Goal: Information Seeking & Learning: Learn about a topic

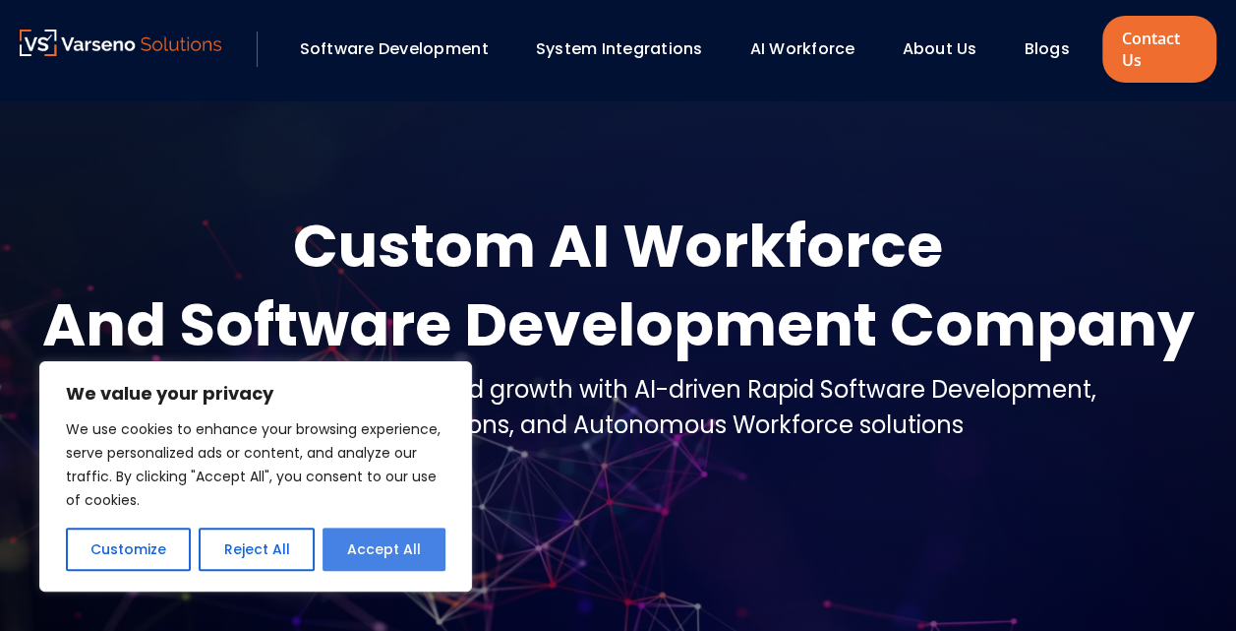
click at [368, 550] on button "Accept All" at bounding box center [384, 548] width 123 height 43
checkbox input "true"
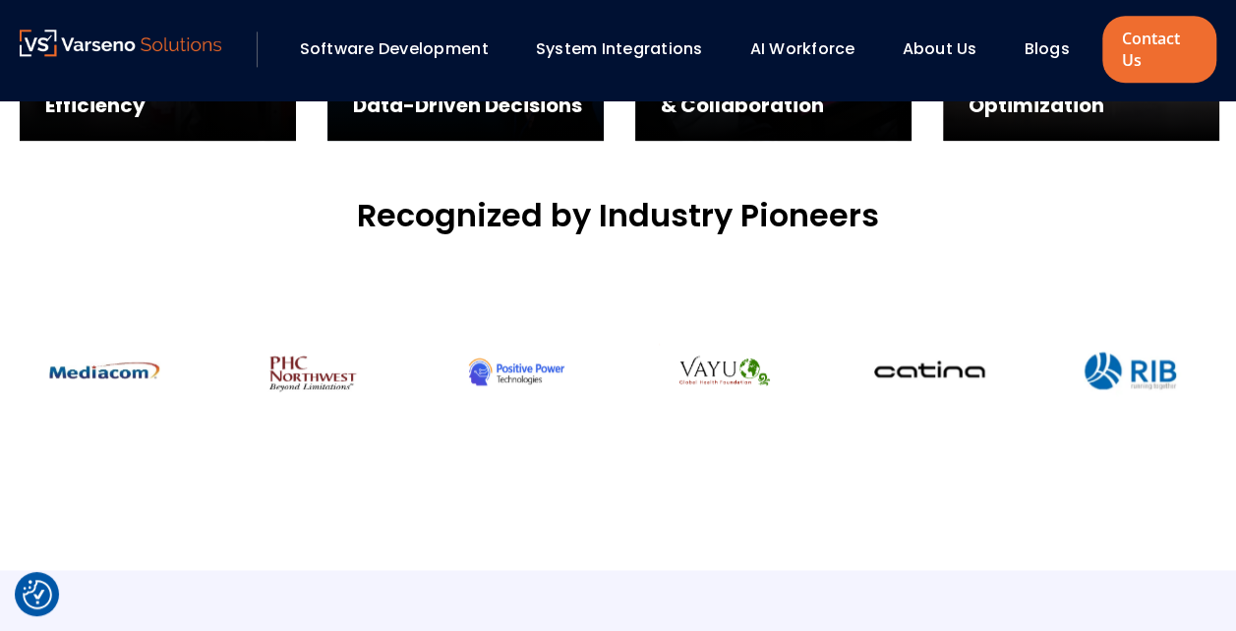
scroll to position [1241, 0]
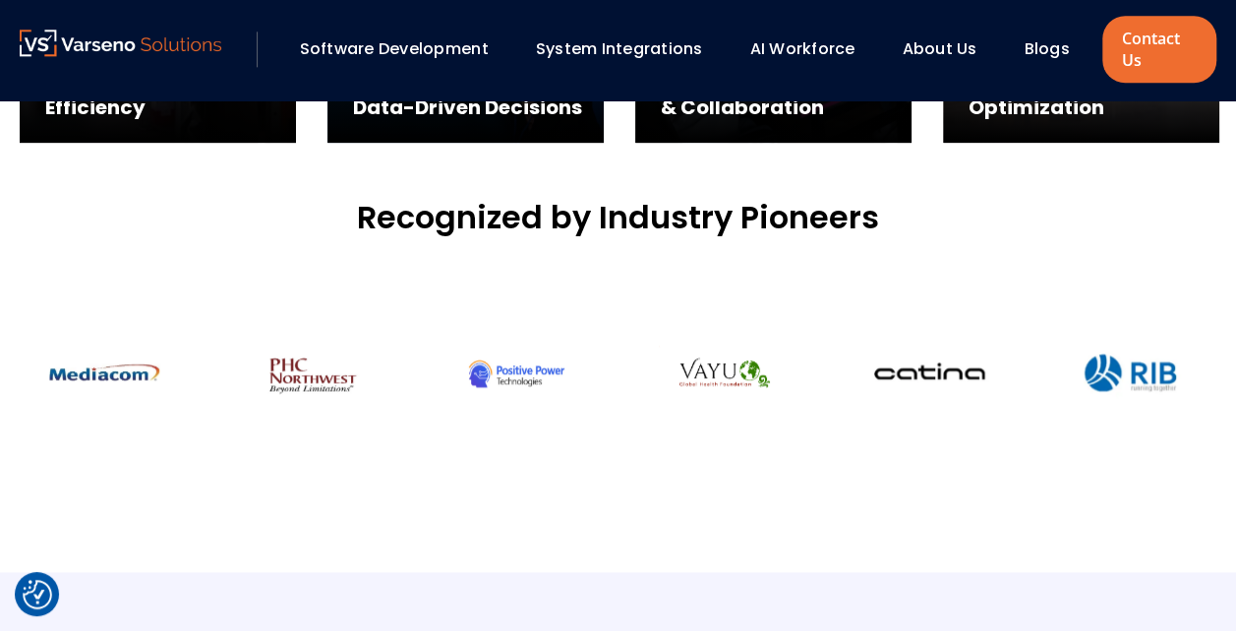
click at [626, 48] on link "System Integrations" at bounding box center [619, 48] width 167 height 23
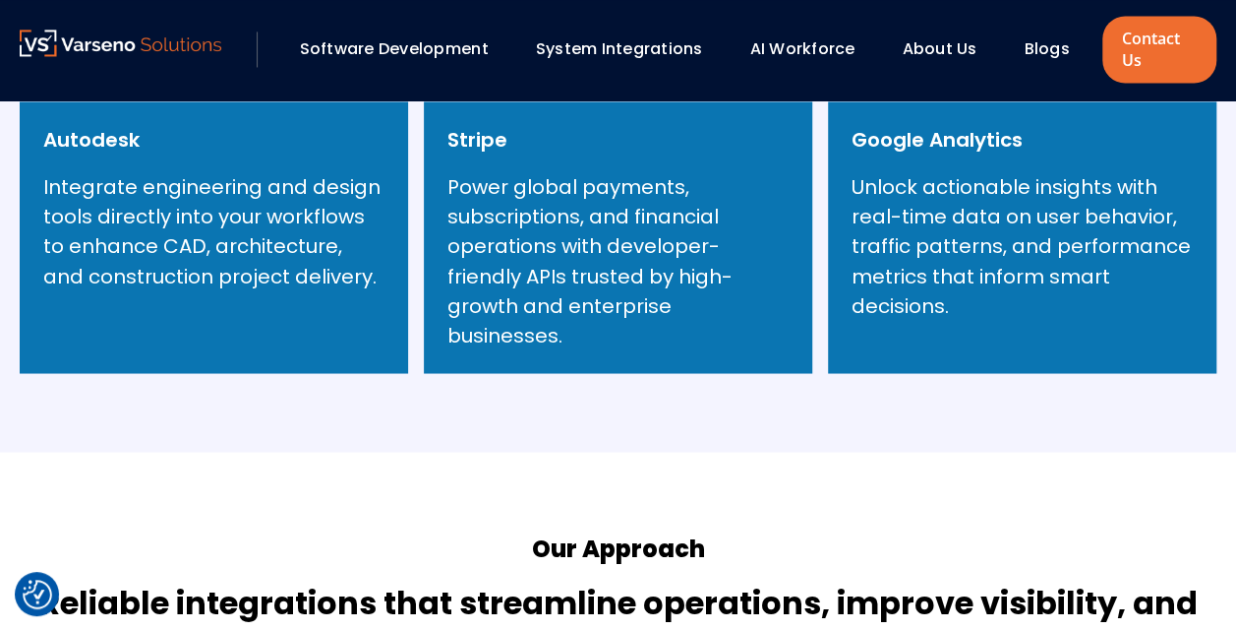
scroll to position [1596, 0]
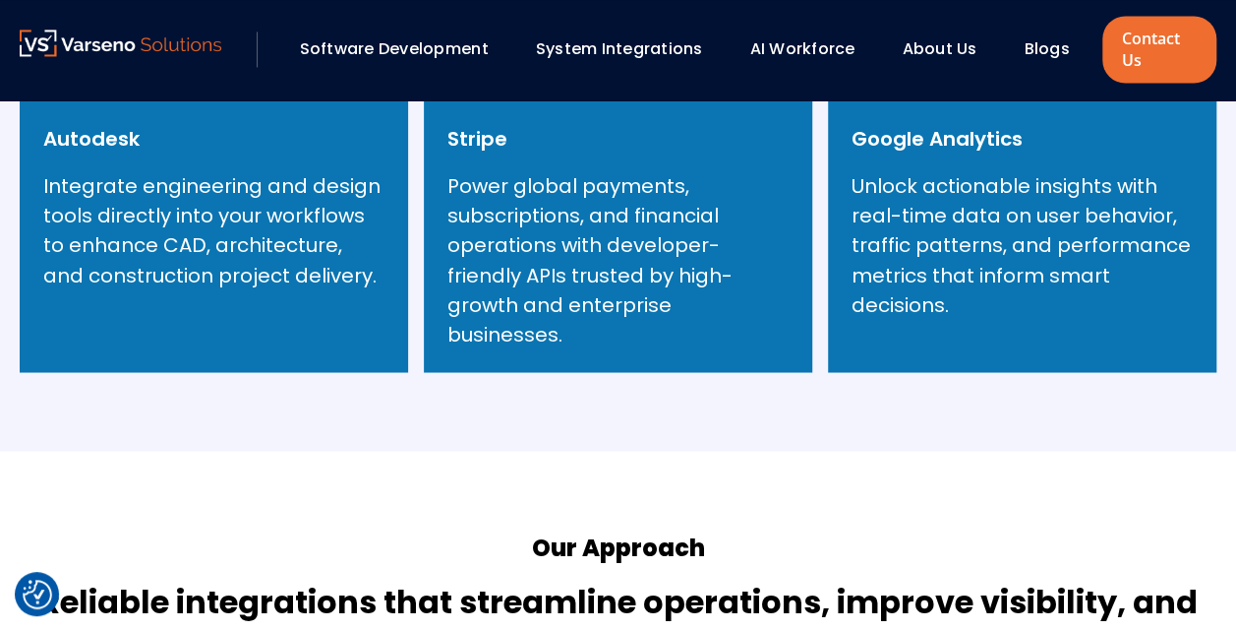
click at [809, 49] on link "AI Workforce" at bounding box center [802, 48] width 105 height 23
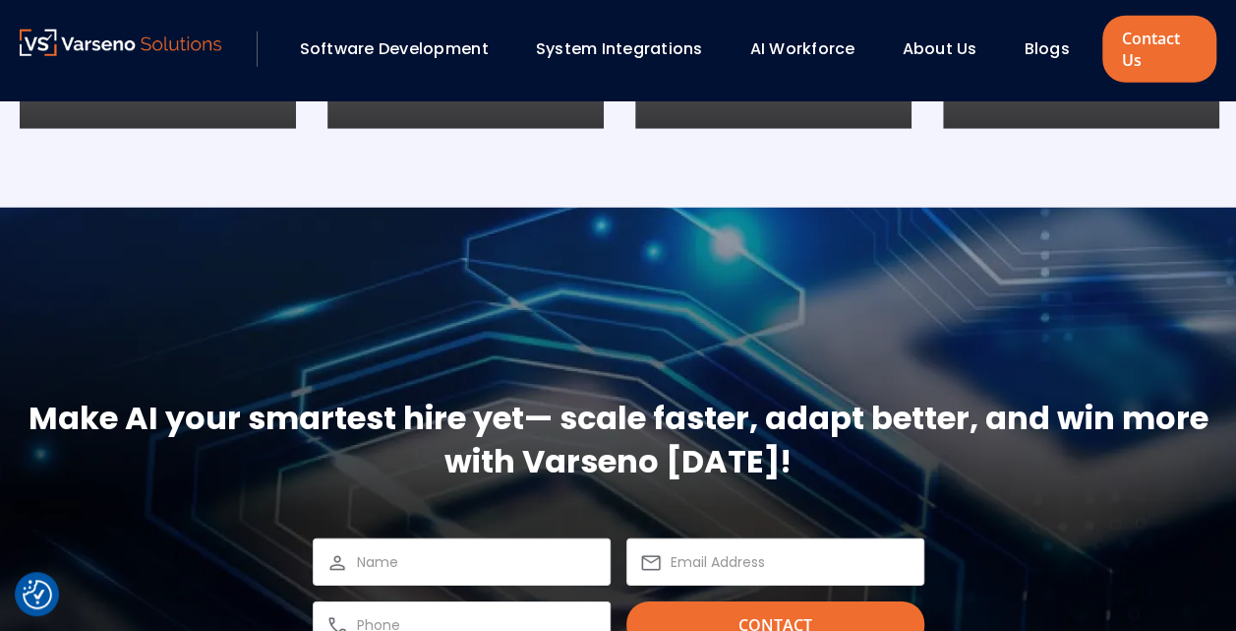
scroll to position [2897, 0]
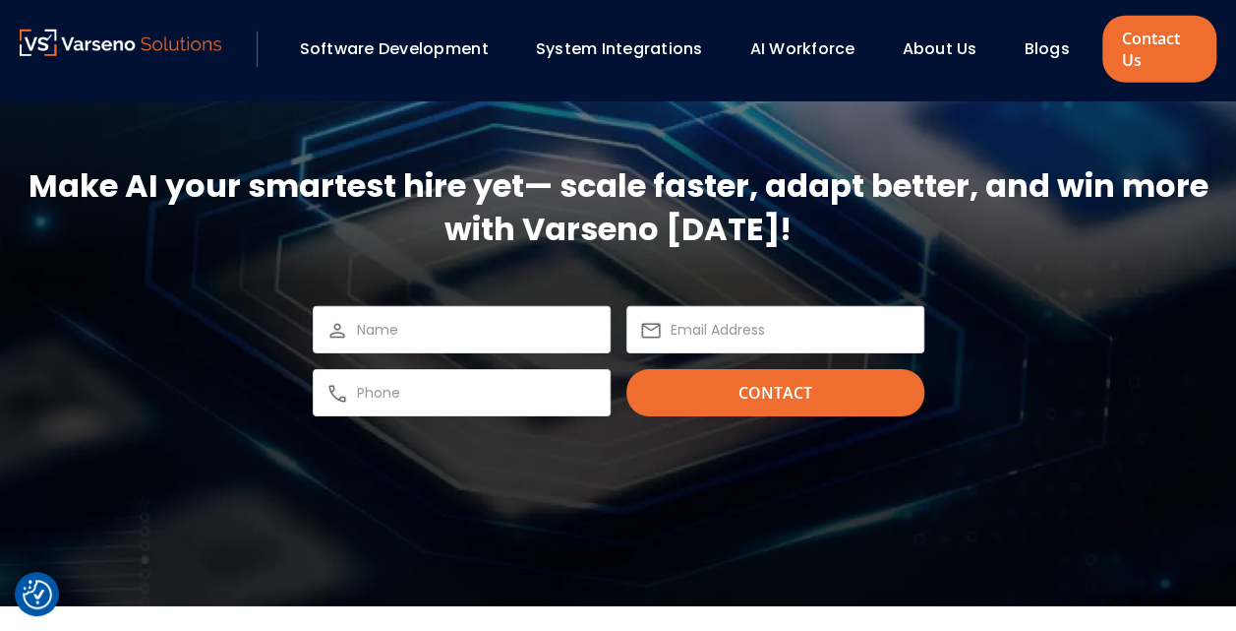
click at [1045, 53] on link "Blogs" at bounding box center [1046, 48] width 45 height 23
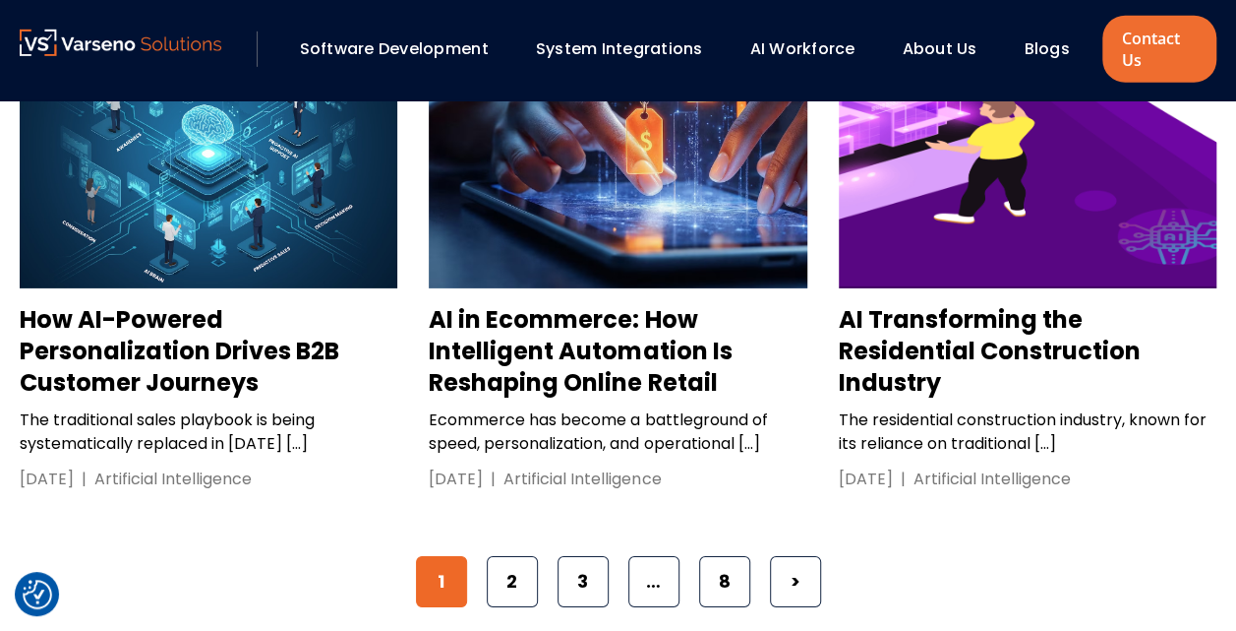
scroll to position [3069, 0]
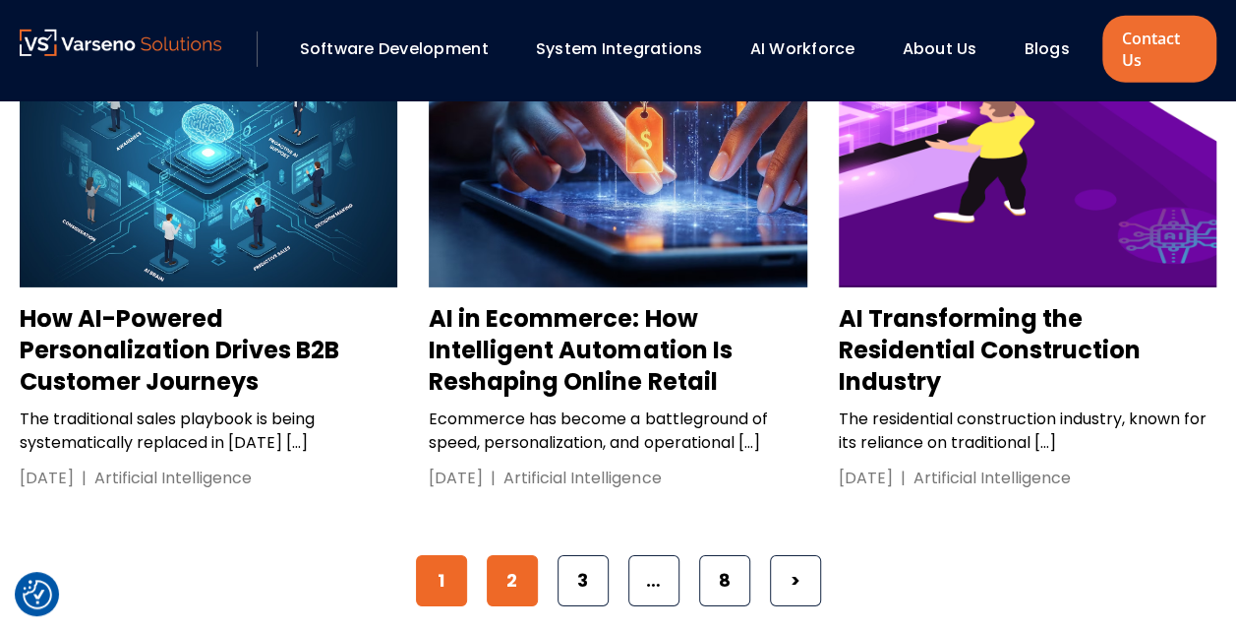
click at [499, 555] on link "2" at bounding box center [512, 580] width 51 height 51
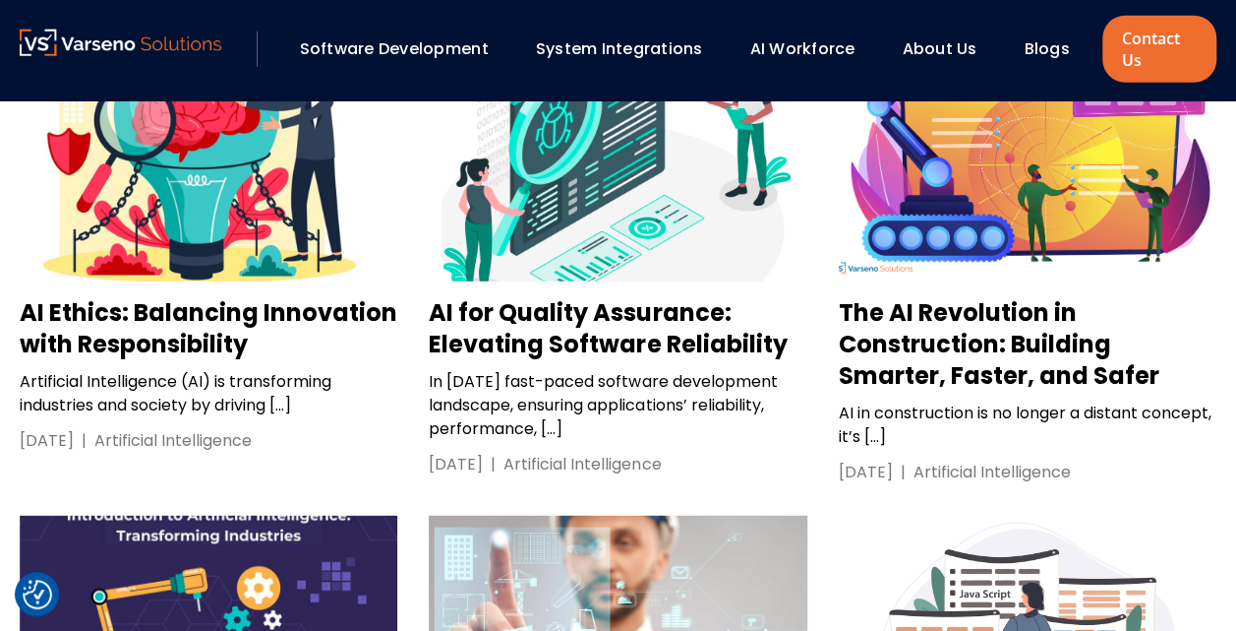
scroll to position [2579, 0]
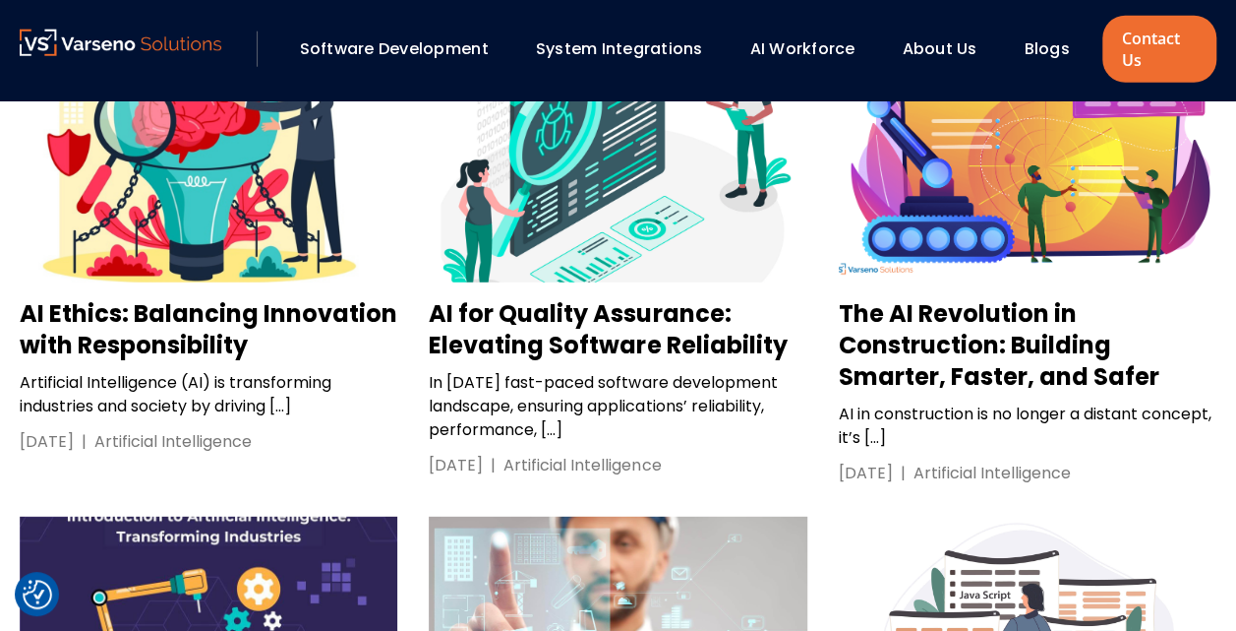
click at [651, 298] on h3 "AI for Quality Assurance: Elevating Software Reliability" at bounding box center [618, 329] width 378 height 63
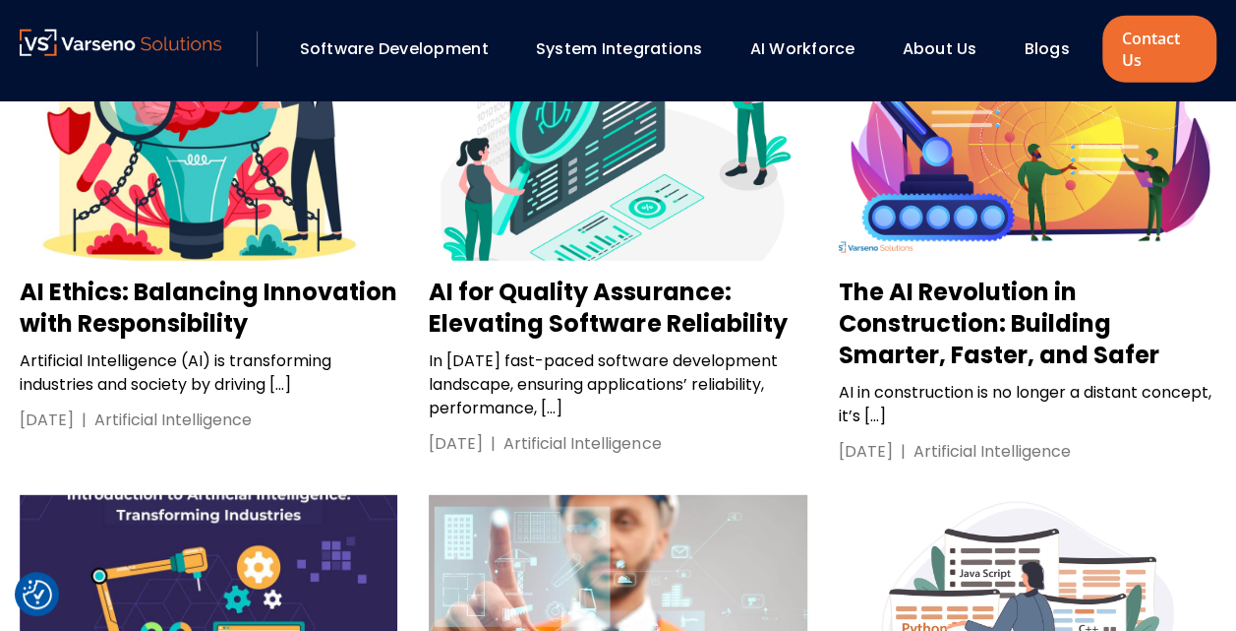
scroll to position [2602, 0]
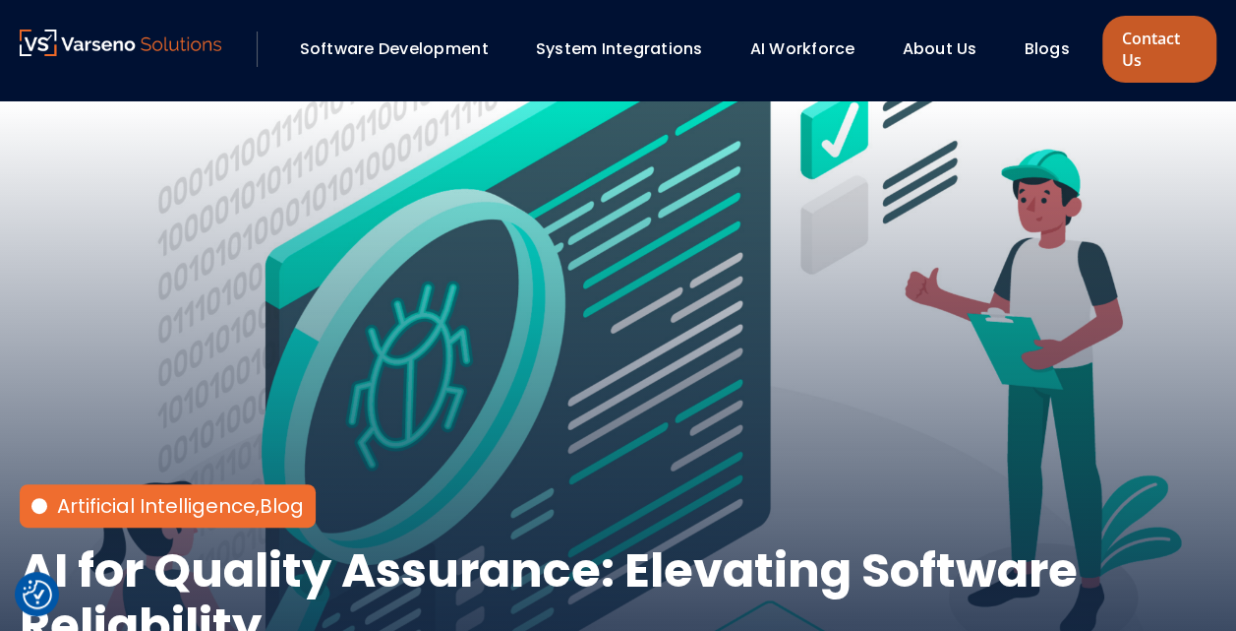
click at [1172, 53] on link "Contact Us" at bounding box center [1160, 49] width 114 height 67
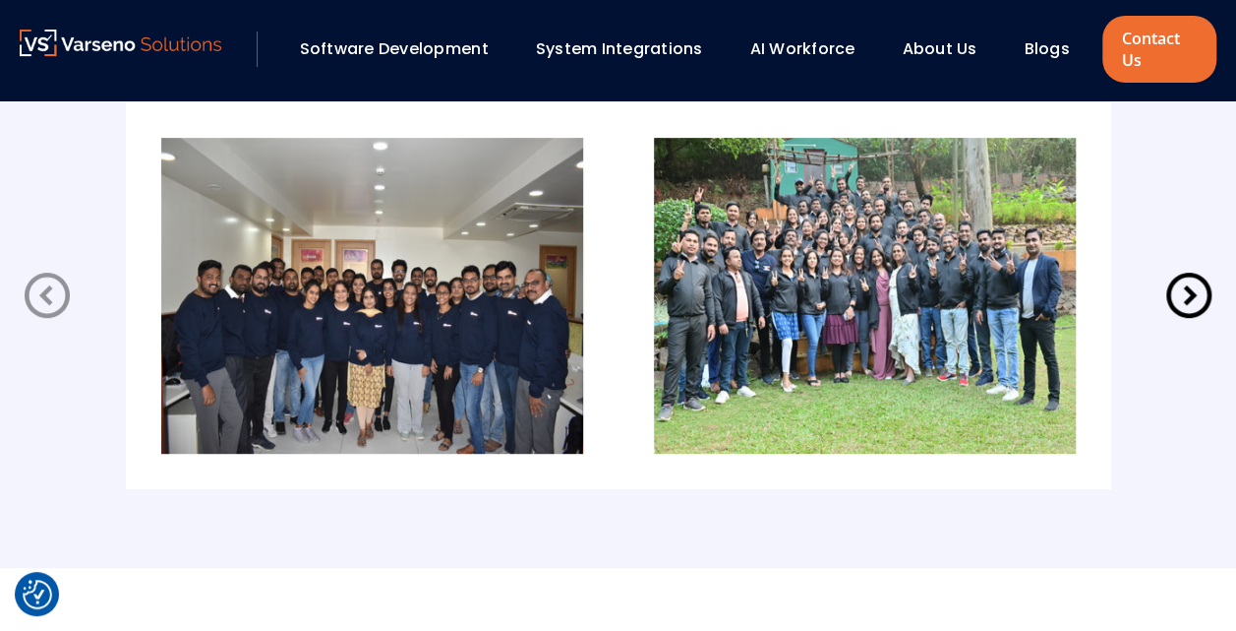
scroll to position [4027, 0]
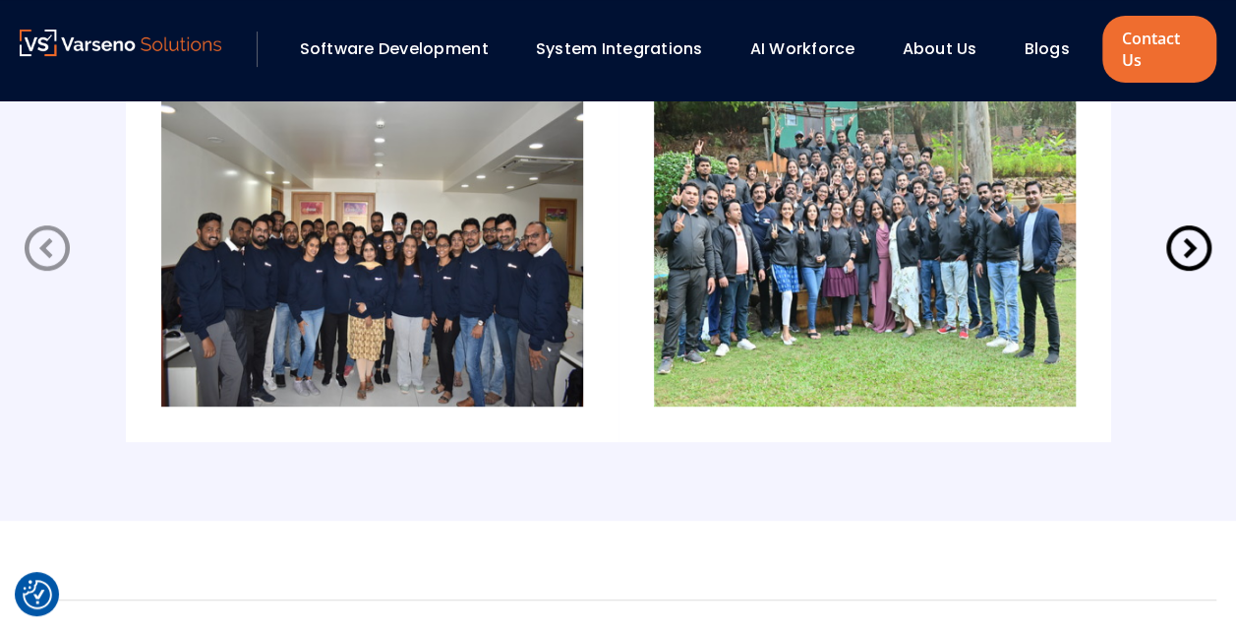
click at [1190, 252] on icon at bounding box center [1189, 247] width 45 height 45
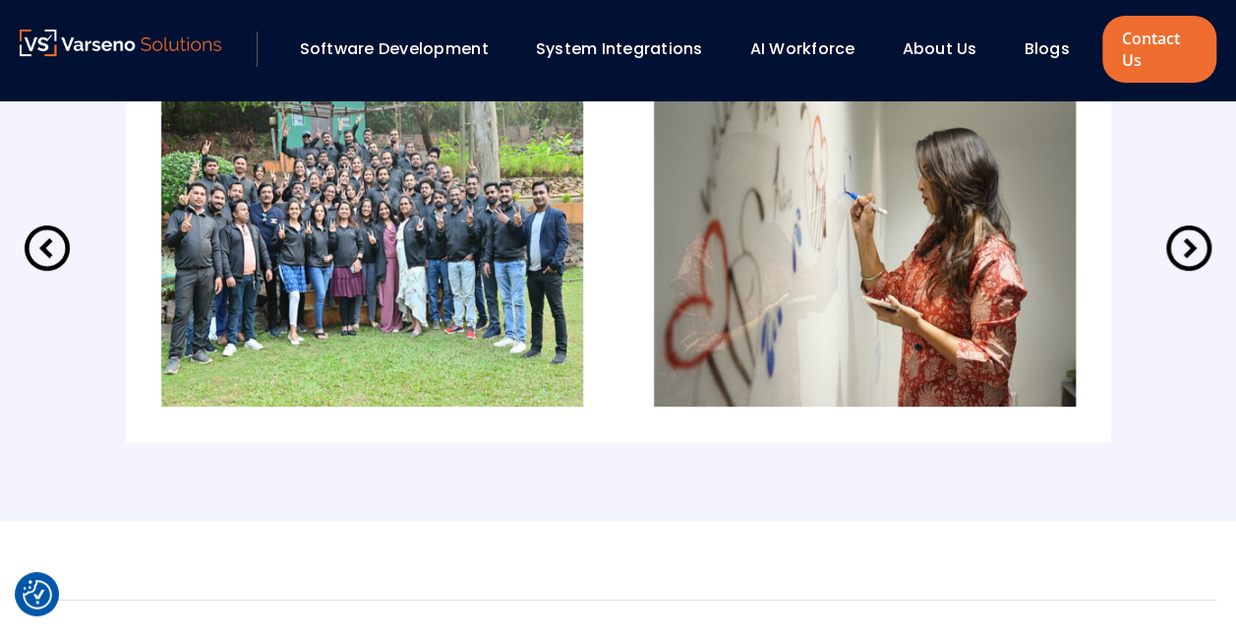
click at [1190, 252] on icon at bounding box center [1189, 247] width 45 height 45
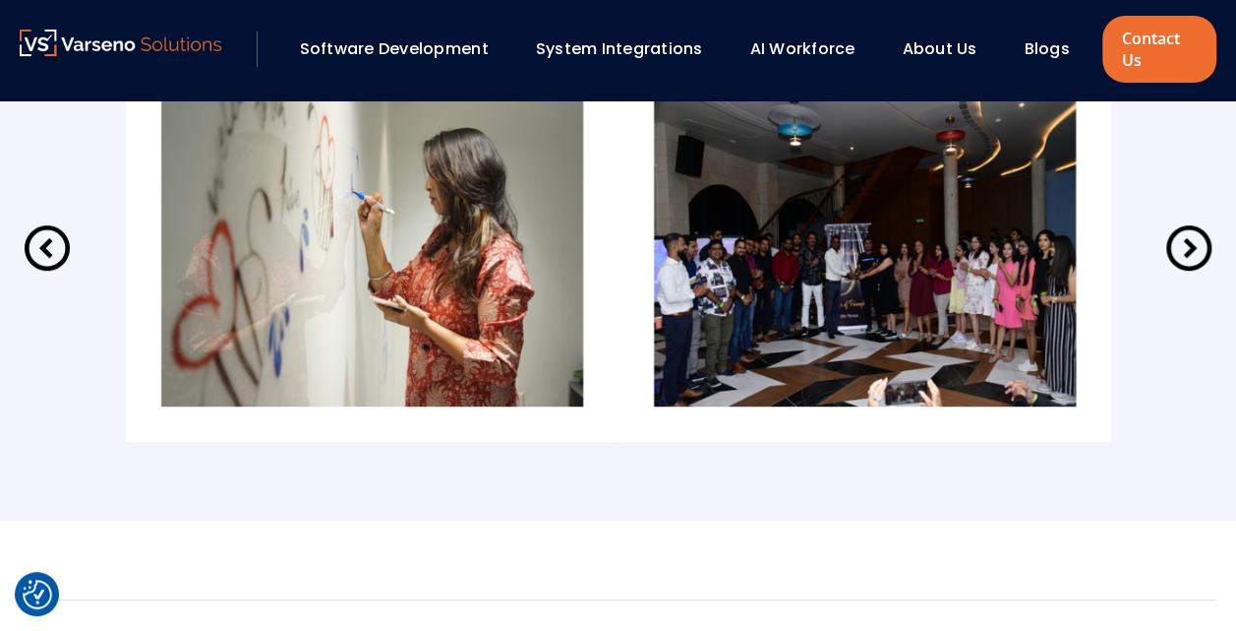
click at [1190, 252] on icon at bounding box center [1189, 247] width 45 height 45
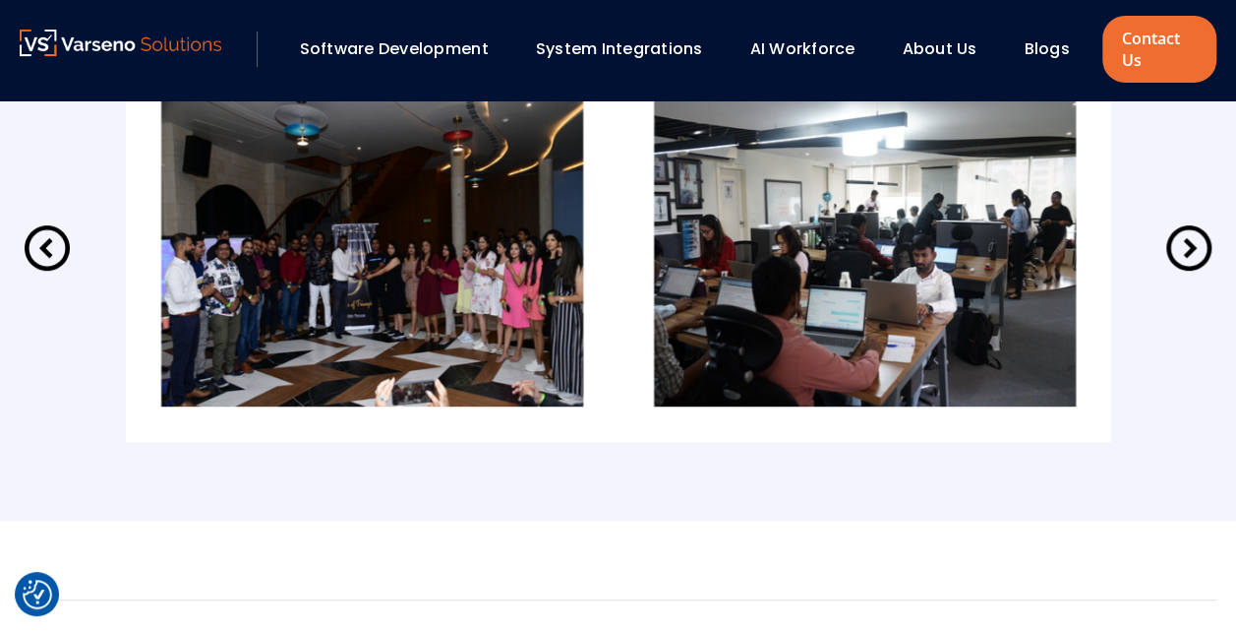
click at [1190, 252] on icon at bounding box center [1189, 247] width 45 height 45
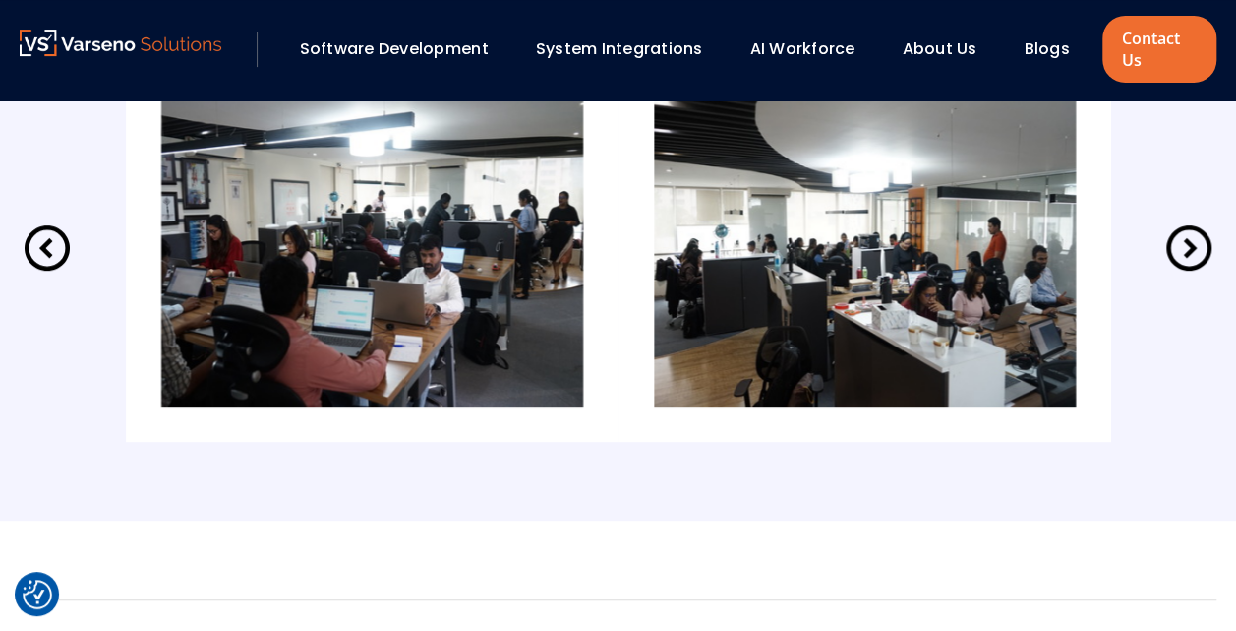
click at [1190, 252] on icon at bounding box center [1189, 247] width 45 height 45
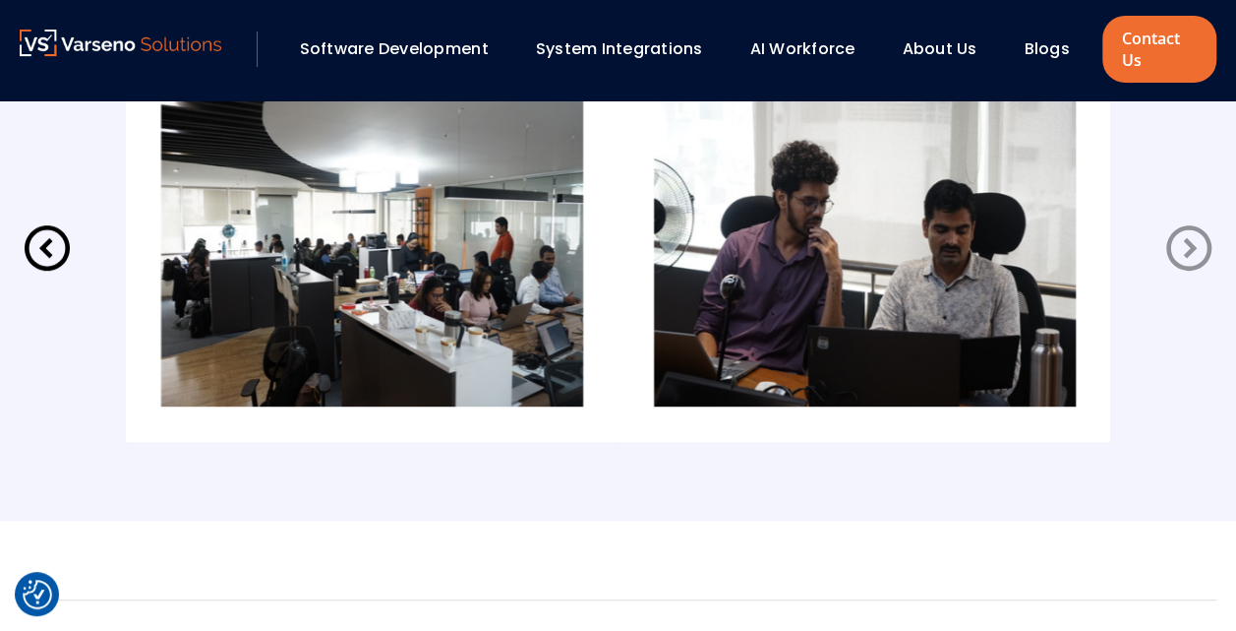
click at [1190, 252] on icon at bounding box center [1189, 247] width 45 height 45
click at [37, 244] on icon at bounding box center [47, 247] width 55 height 55
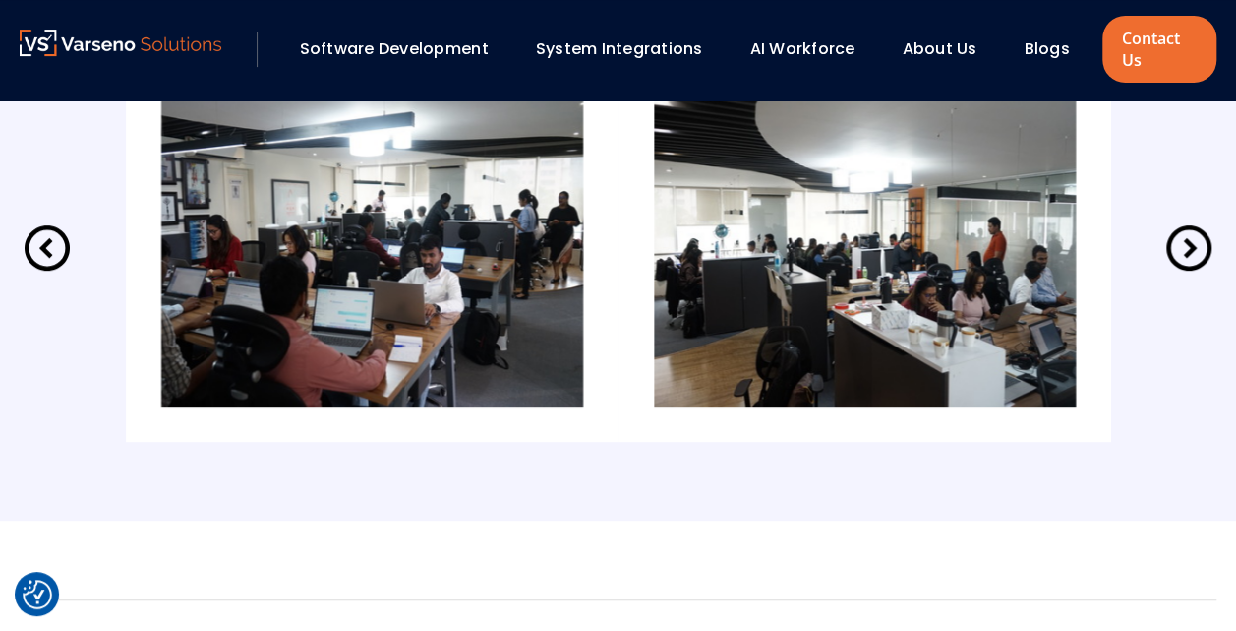
click at [37, 244] on icon at bounding box center [47, 247] width 55 height 55
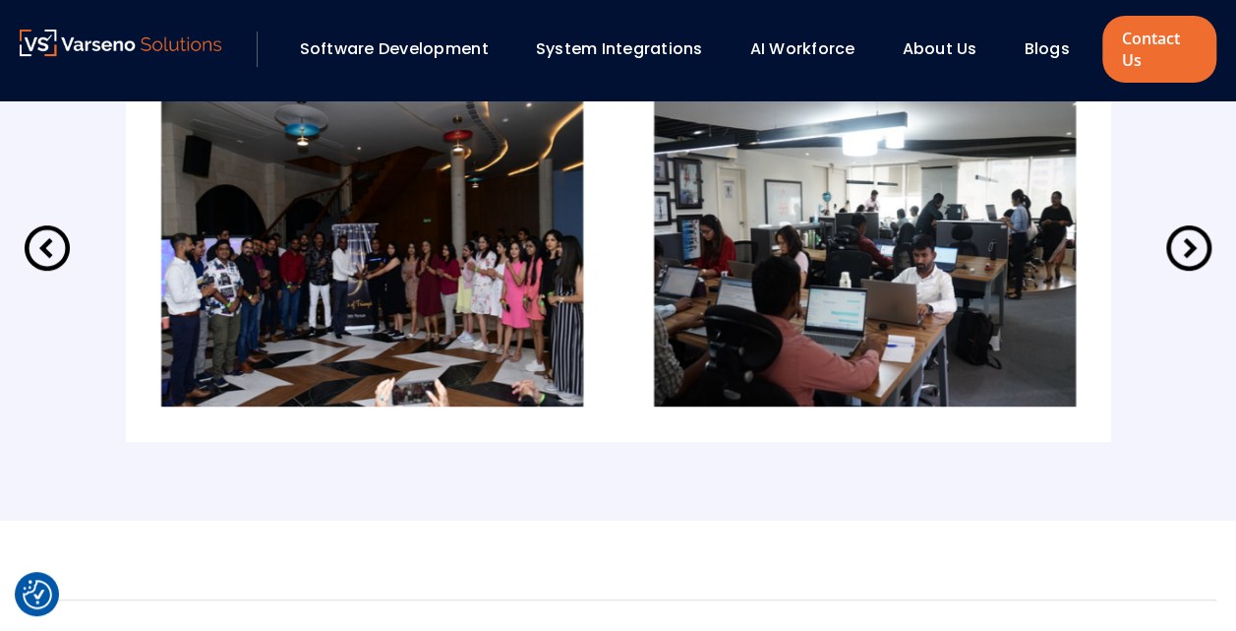
click at [37, 244] on icon at bounding box center [47, 247] width 55 height 55
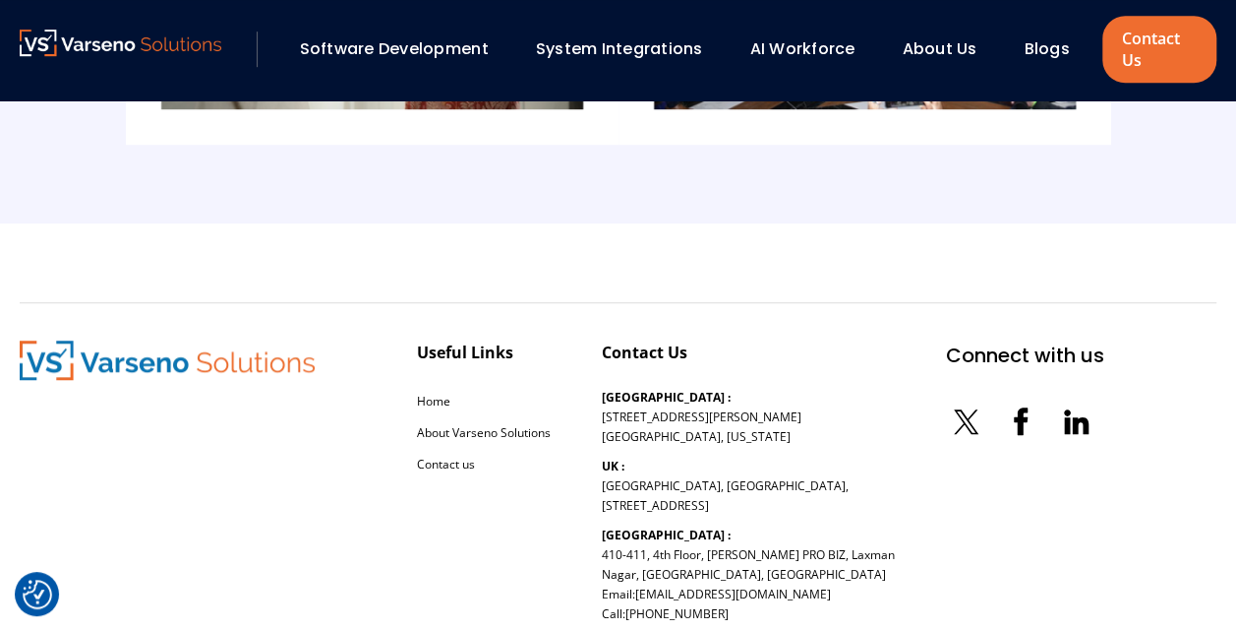
scroll to position [4325, 0]
click at [1056, 414] on icon at bounding box center [1075, 419] width 39 height 39
click at [364, 45] on link "Software Development" at bounding box center [394, 48] width 189 height 23
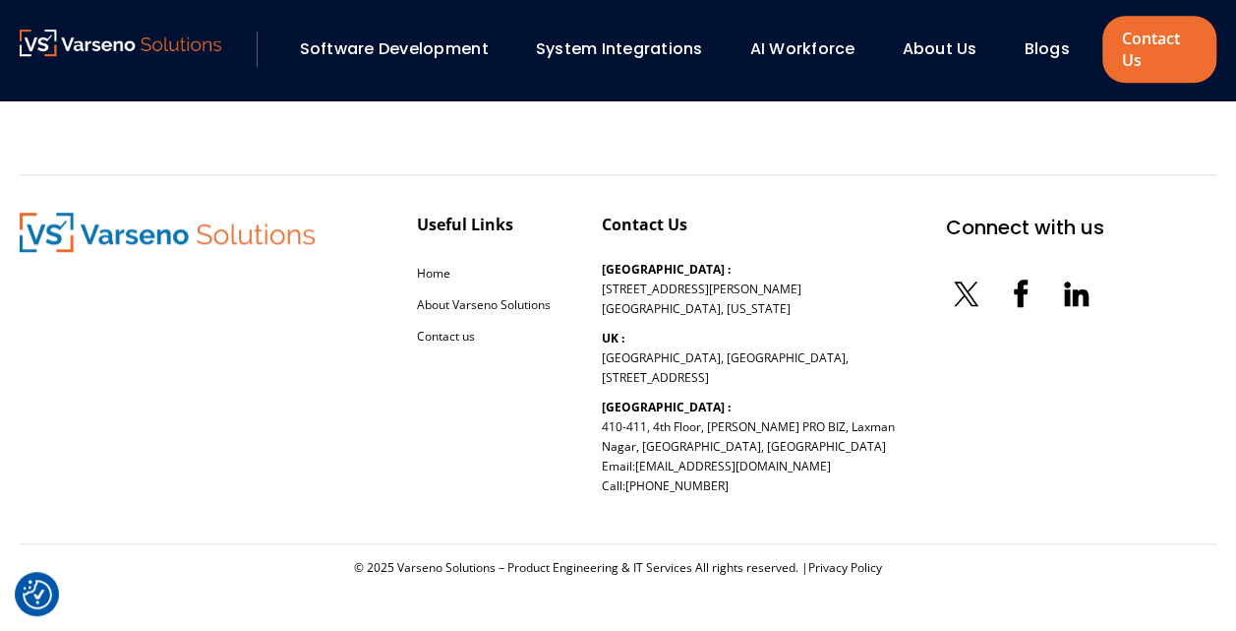
scroll to position [4452, 0]
